Goal: Transaction & Acquisition: Book appointment/travel/reservation

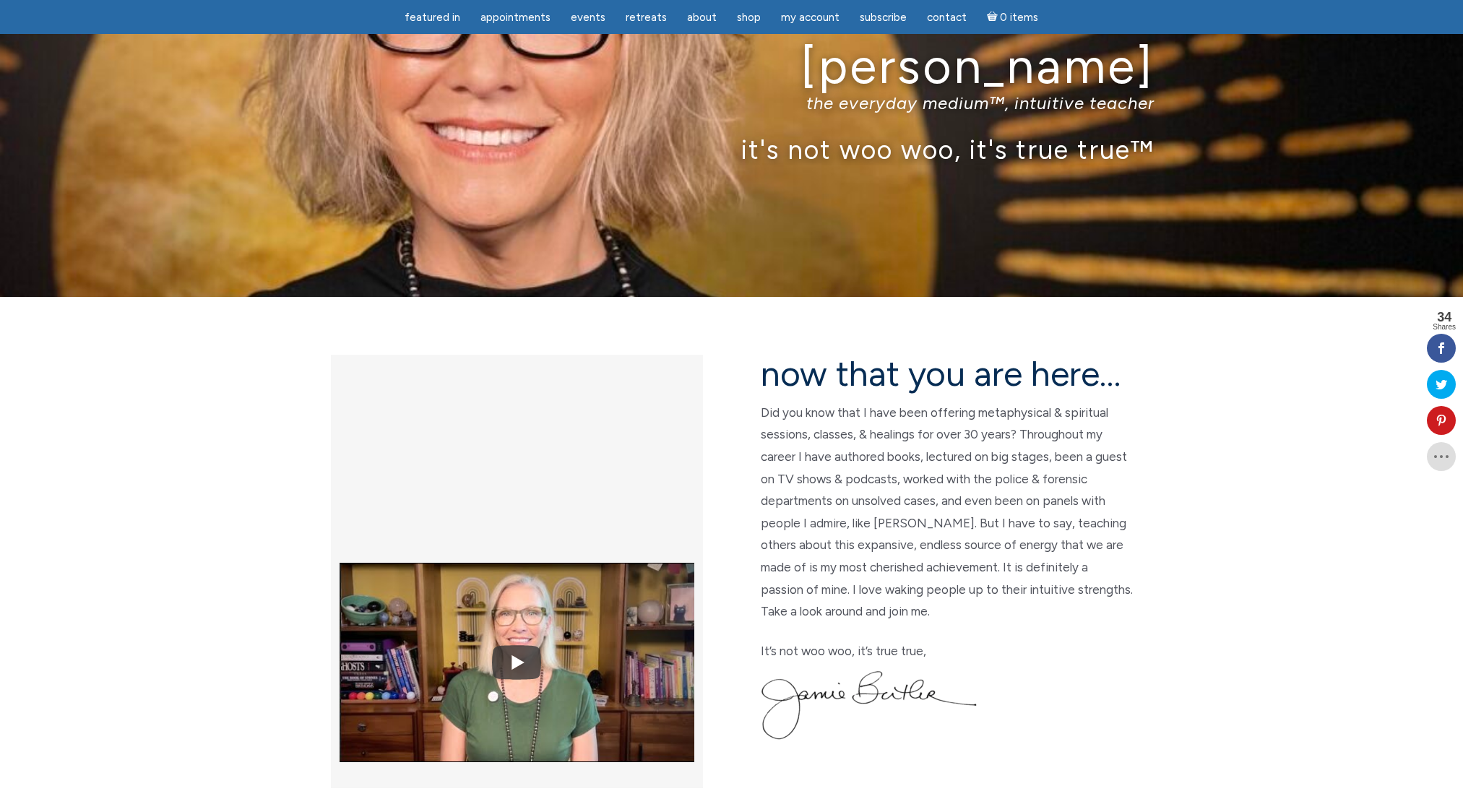
scroll to position [99, 0]
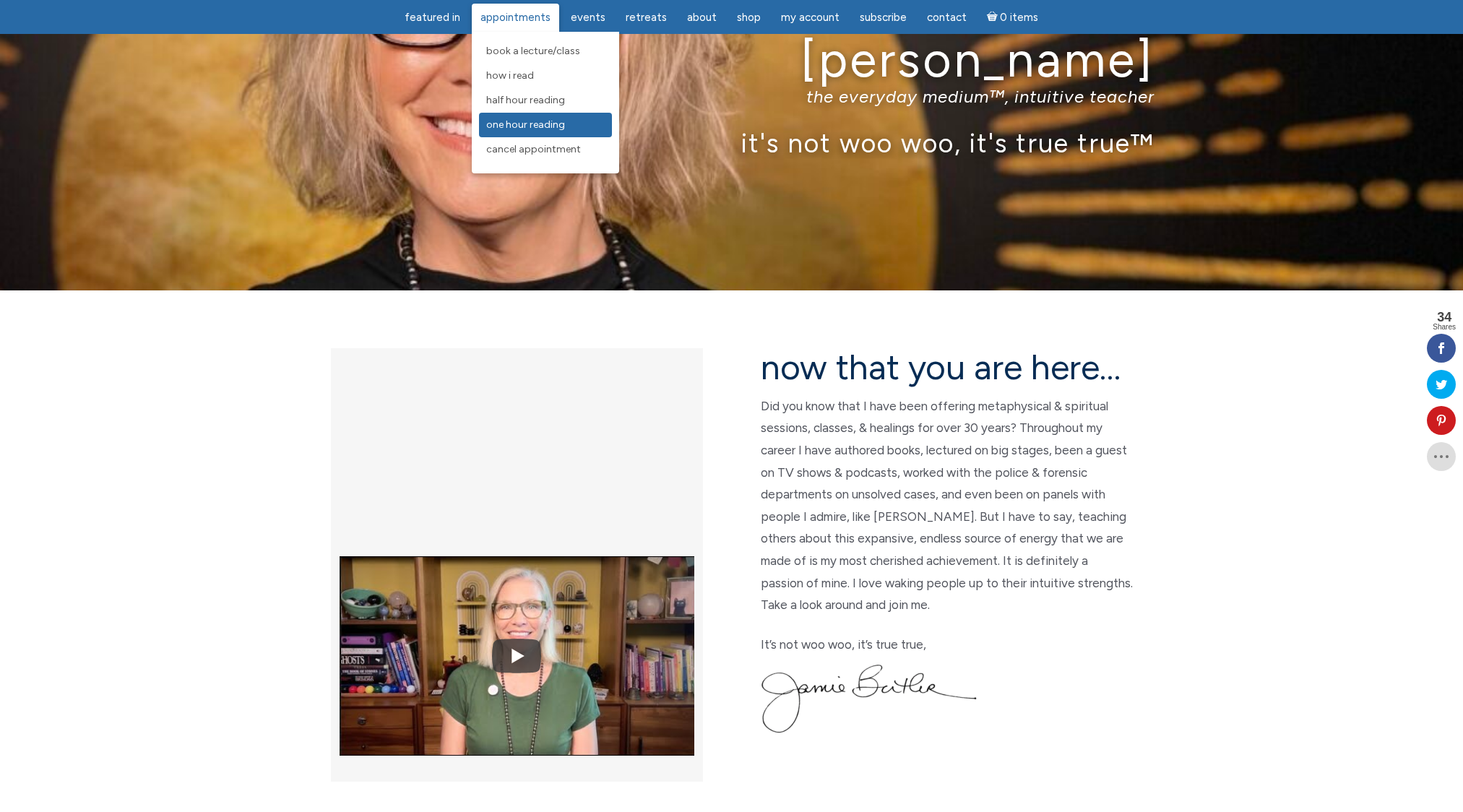
click at [552, 124] on span "One Hour Reading" at bounding box center [526, 124] width 79 height 12
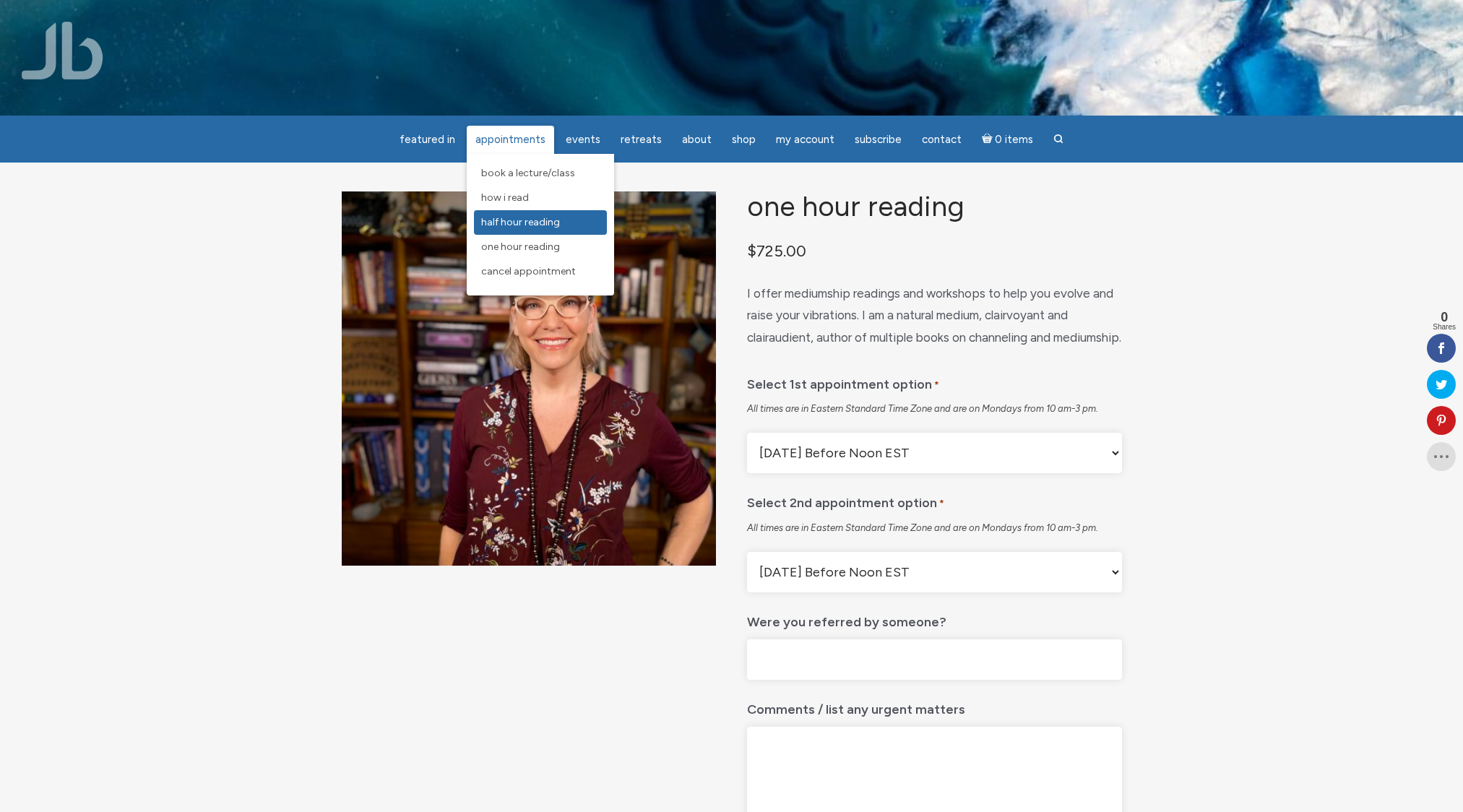
click at [529, 218] on span "Half Hour Reading" at bounding box center [520, 222] width 79 height 12
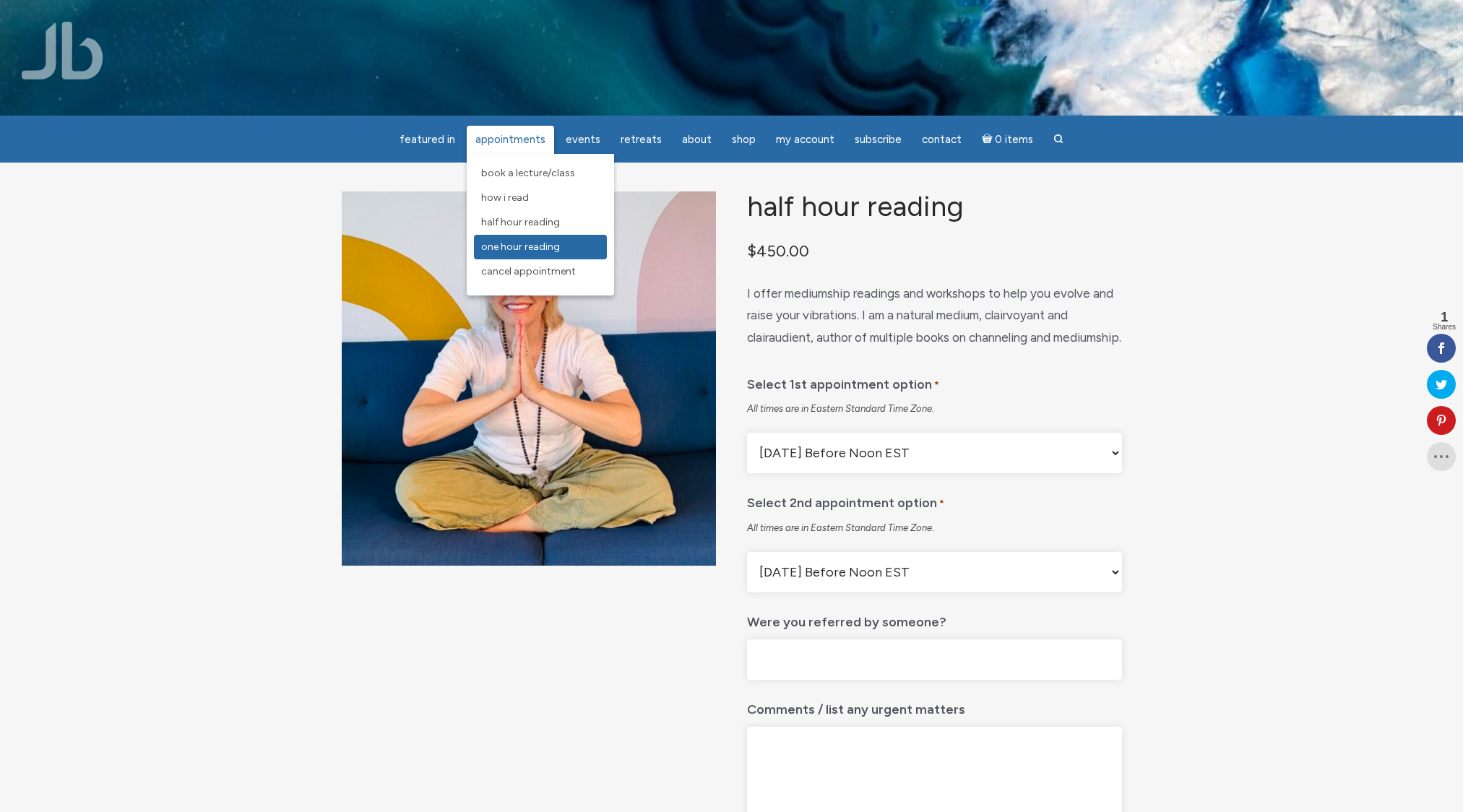
click at [546, 244] on span "One Hour Reading" at bounding box center [520, 246] width 79 height 12
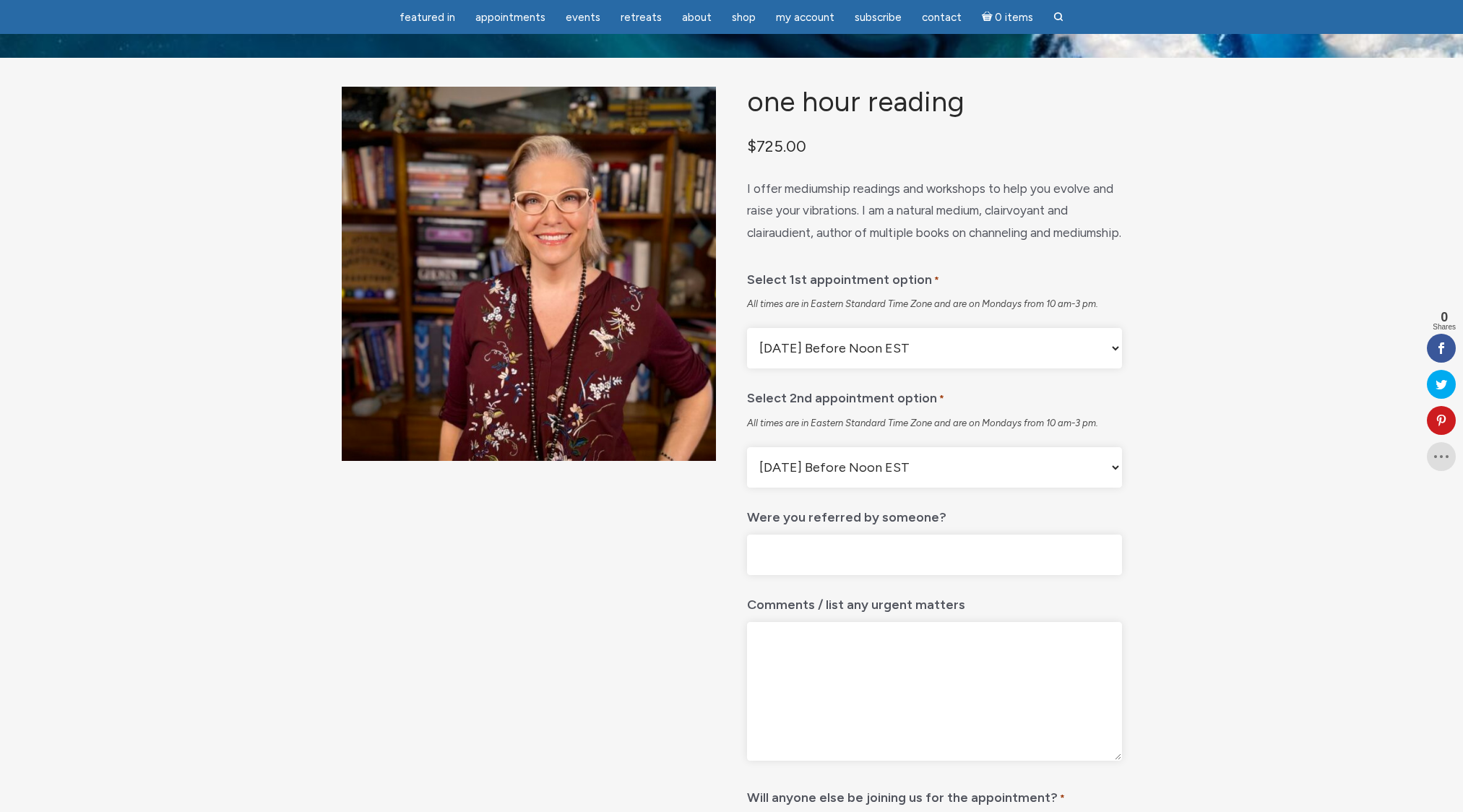
scroll to position [66, 0]
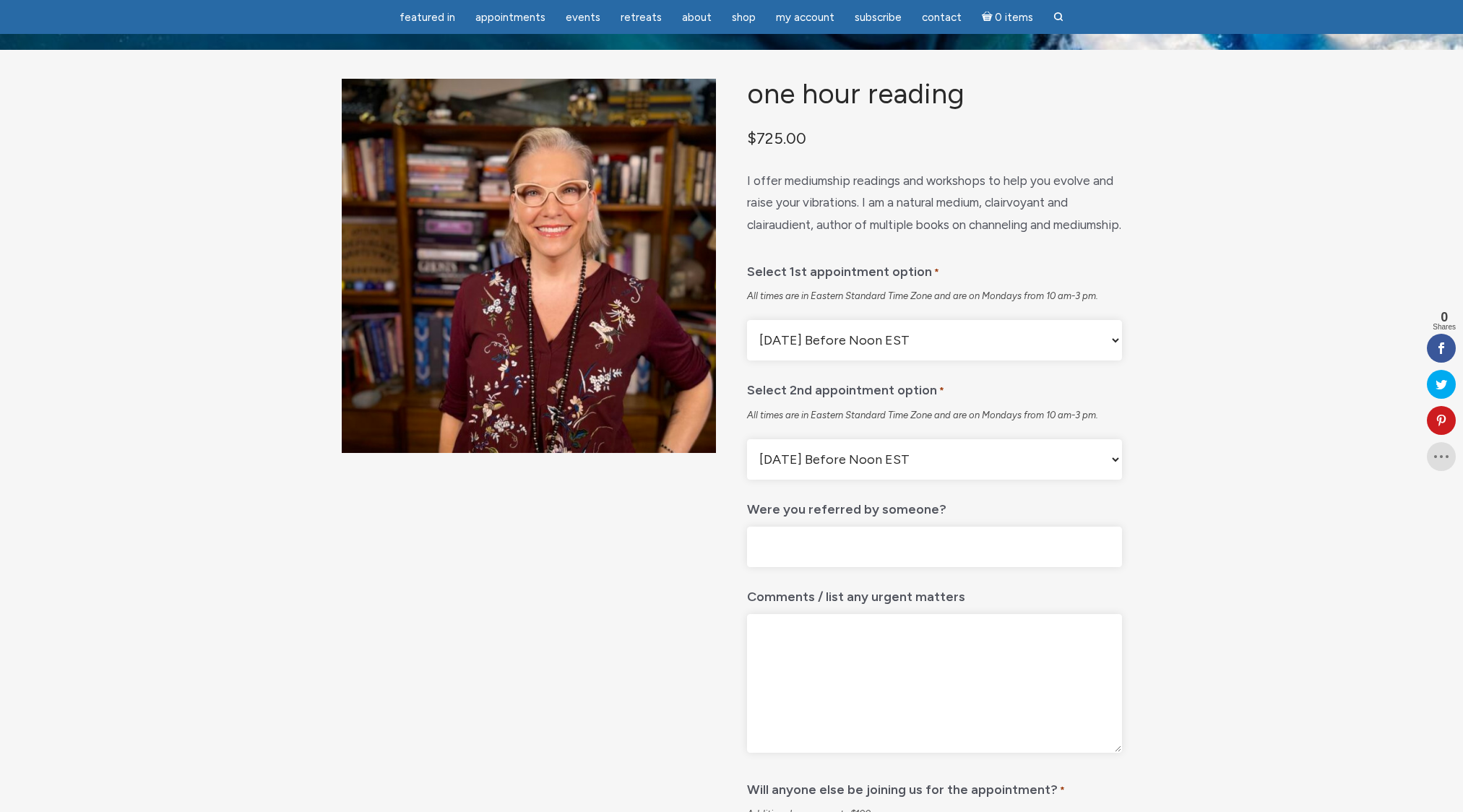
select select "First Available"
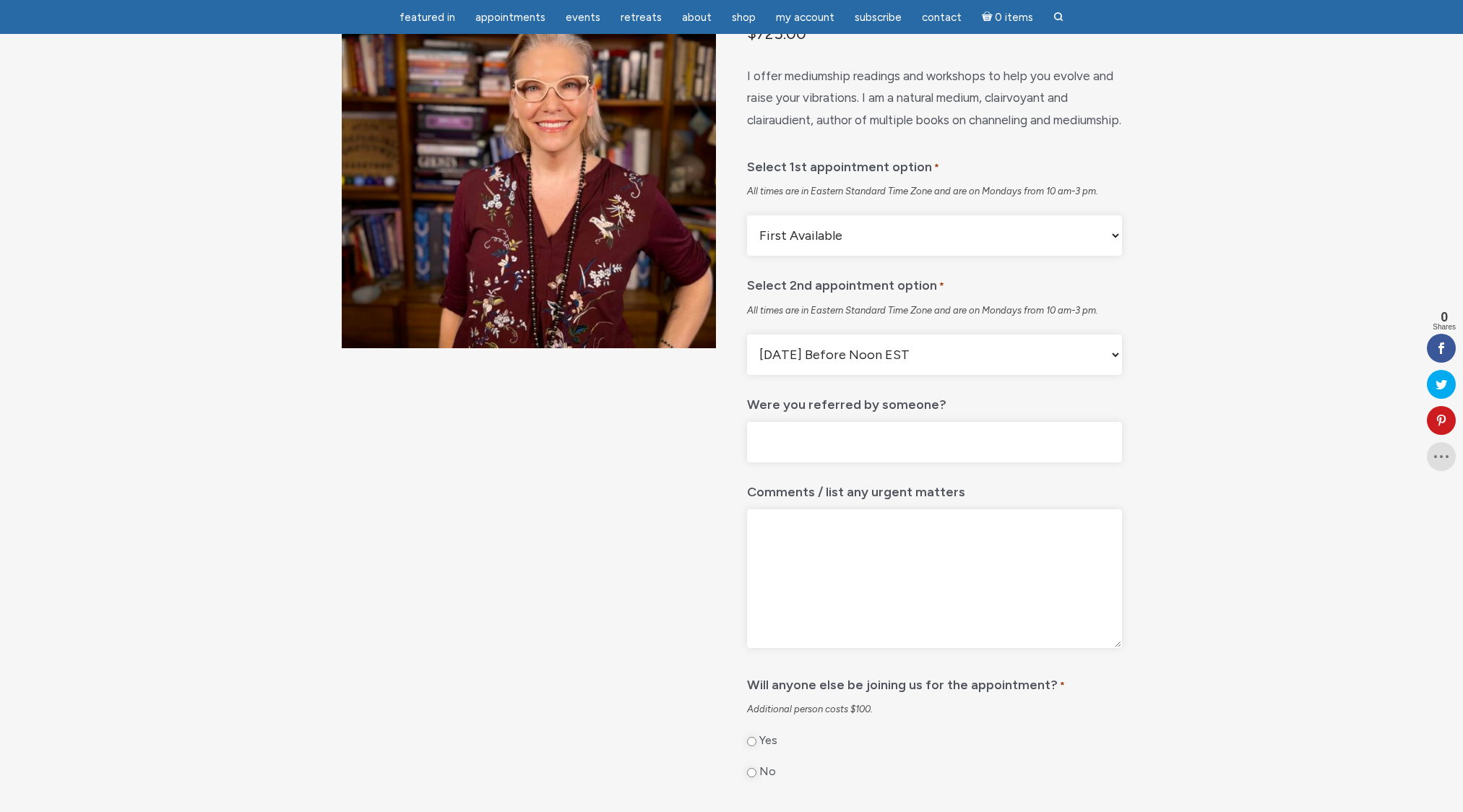
scroll to position [177, 0]
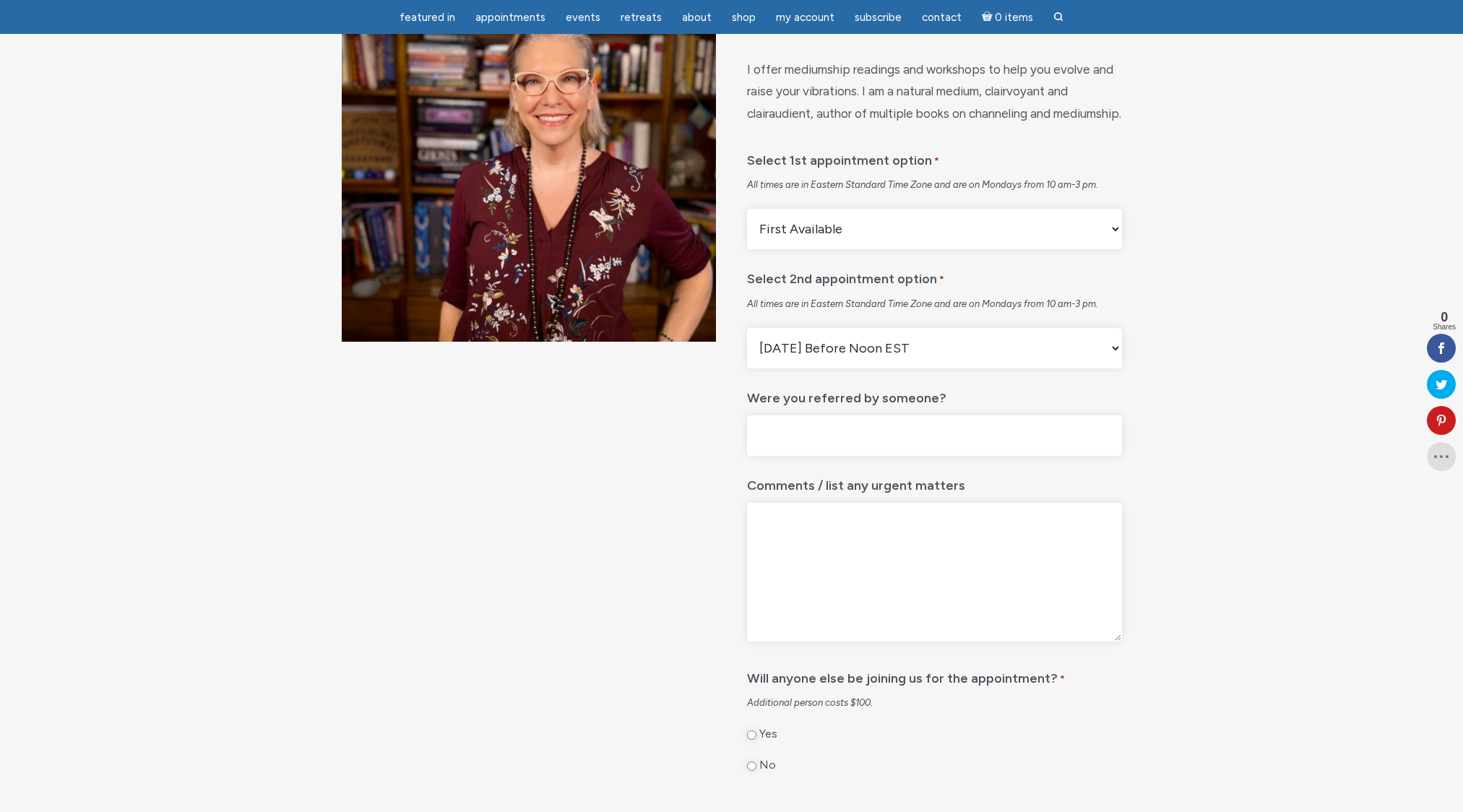
select select "[DATE] After Noon EST"
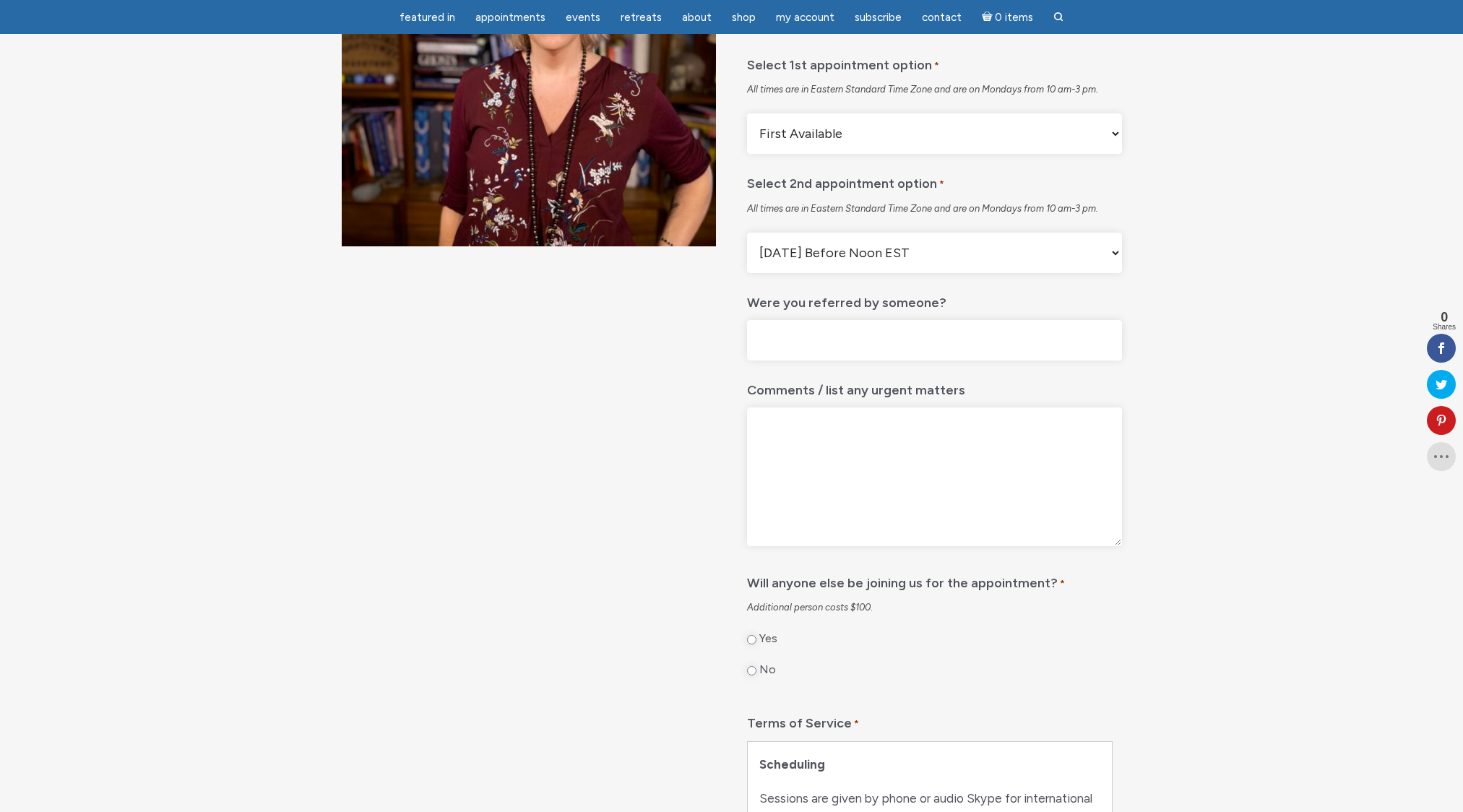
scroll to position [273, 0]
click at [1003, 361] on input "Were you referred by someone?" at bounding box center [934, 339] width 374 height 41
type input "Next Level Soul"
click at [937, 459] on textarea "Comments / list any urgent matters" at bounding box center [934, 476] width 374 height 139
click at [752, 675] on input "No" at bounding box center [752, 670] width 10 height 10
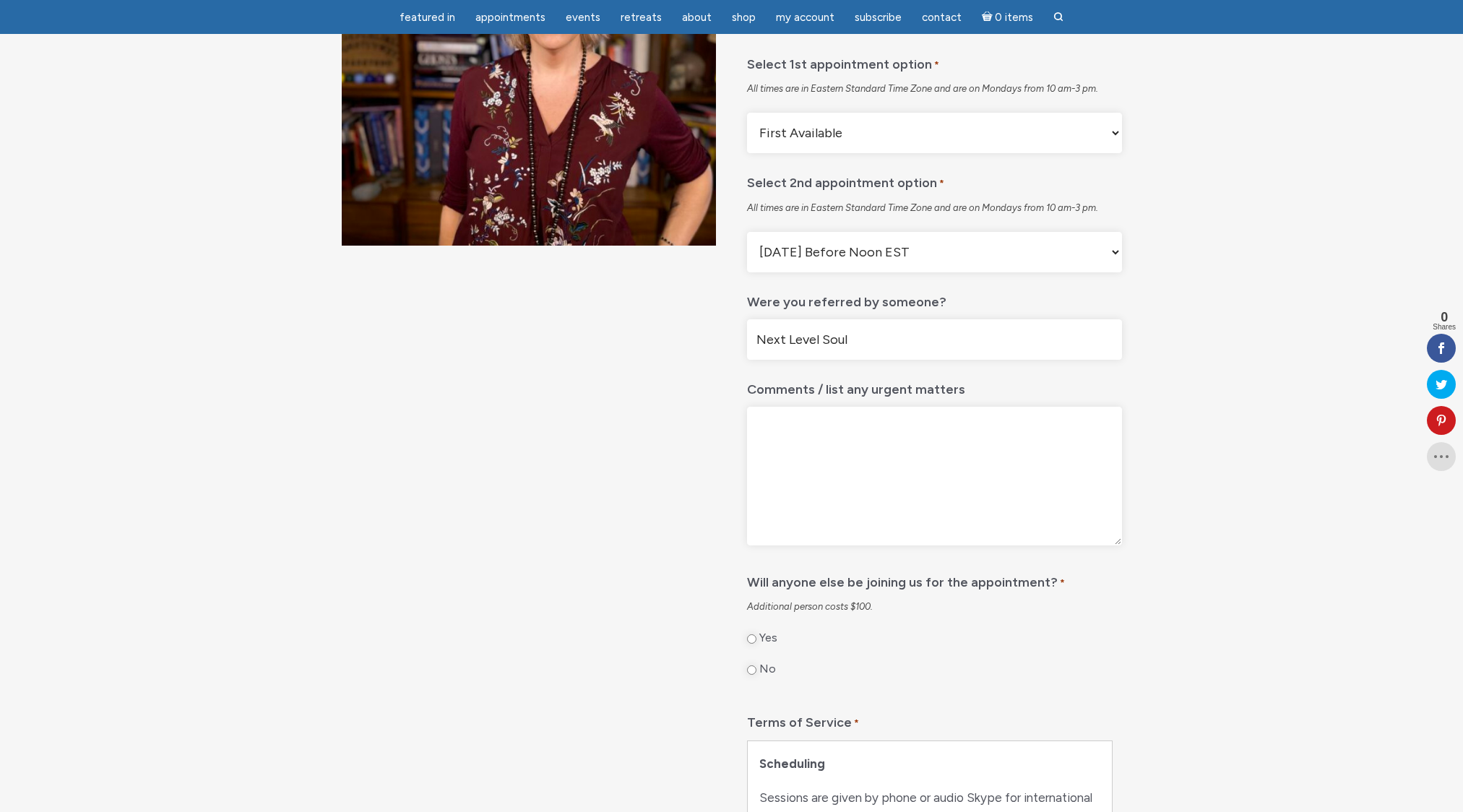
radio input "true"
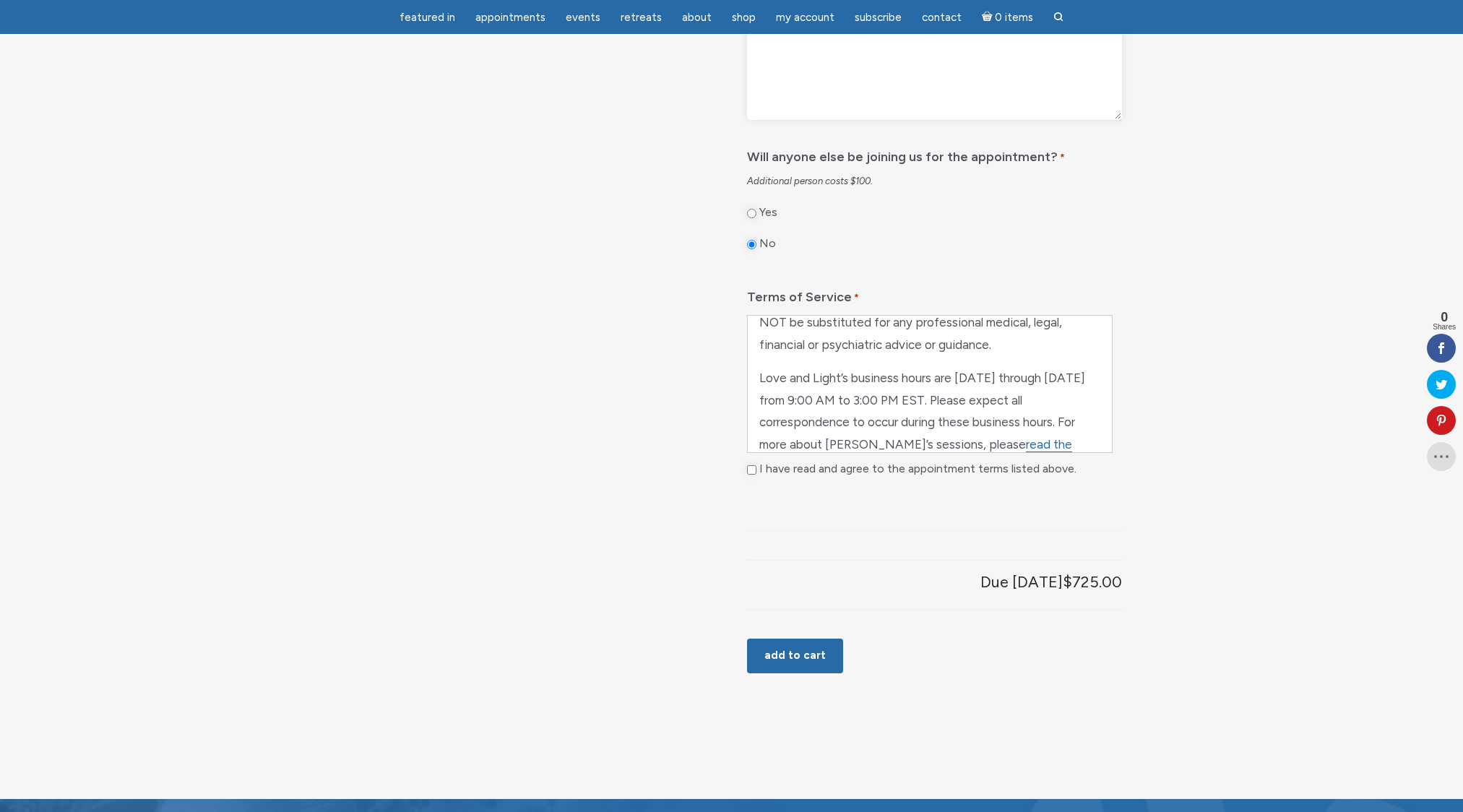
scroll to position [703, 0]
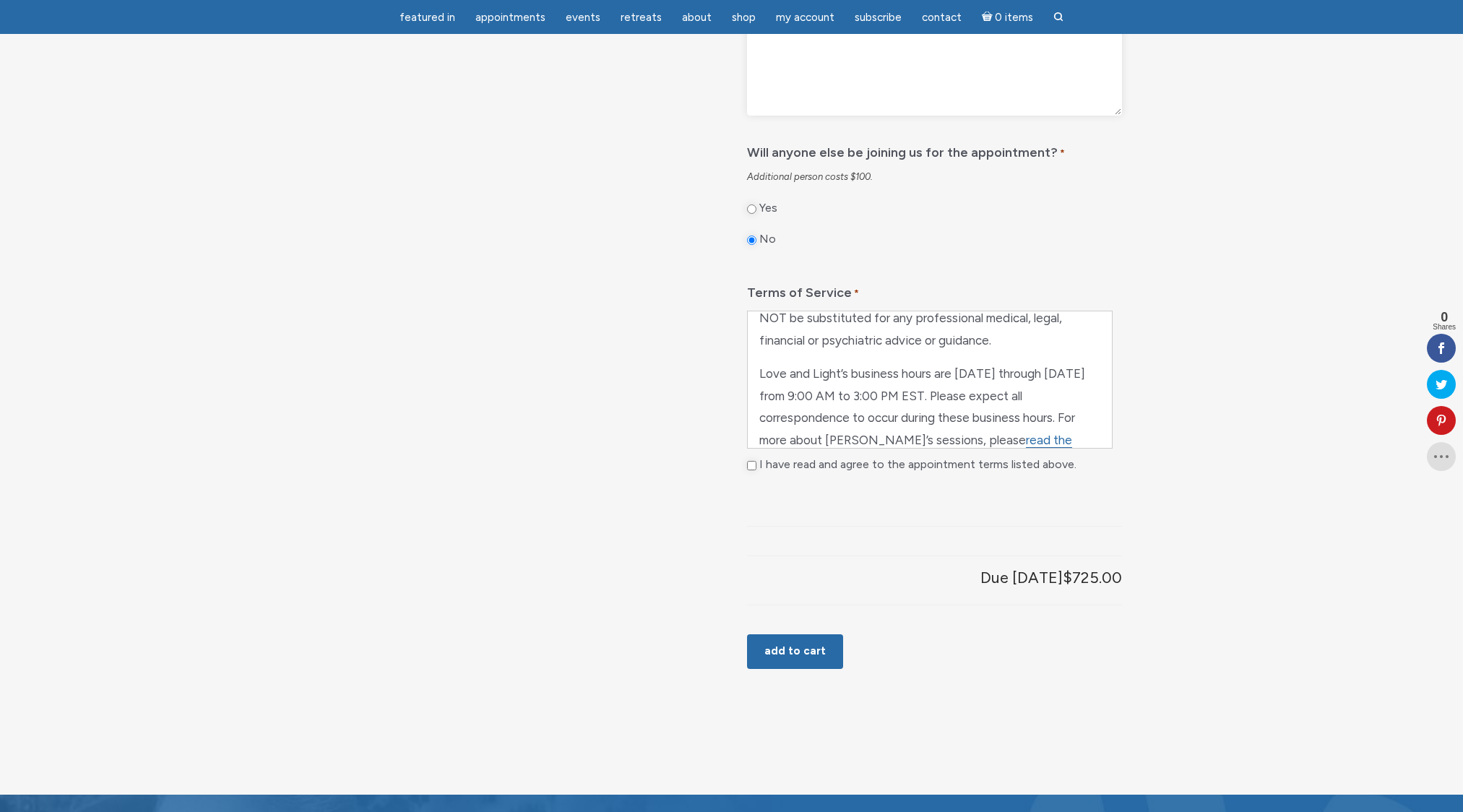
click at [752, 471] on input "I have read and agree to the appointment terms listed above." at bounding box center [752, 466] width 10 height 10
checkbox input "true"
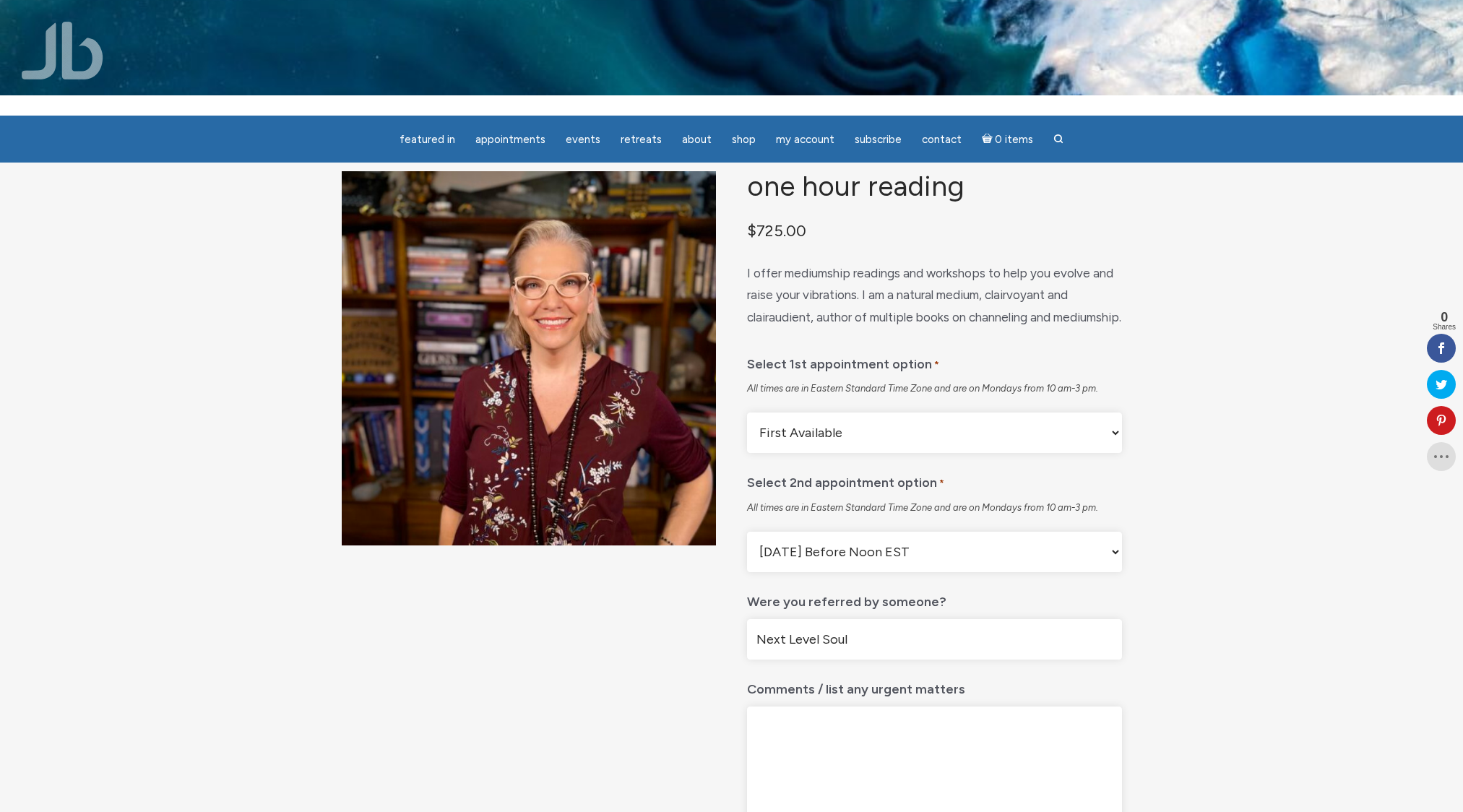
scroll to position [18, 0]
